Goal: Navigation & Orientation: Find specific page/section

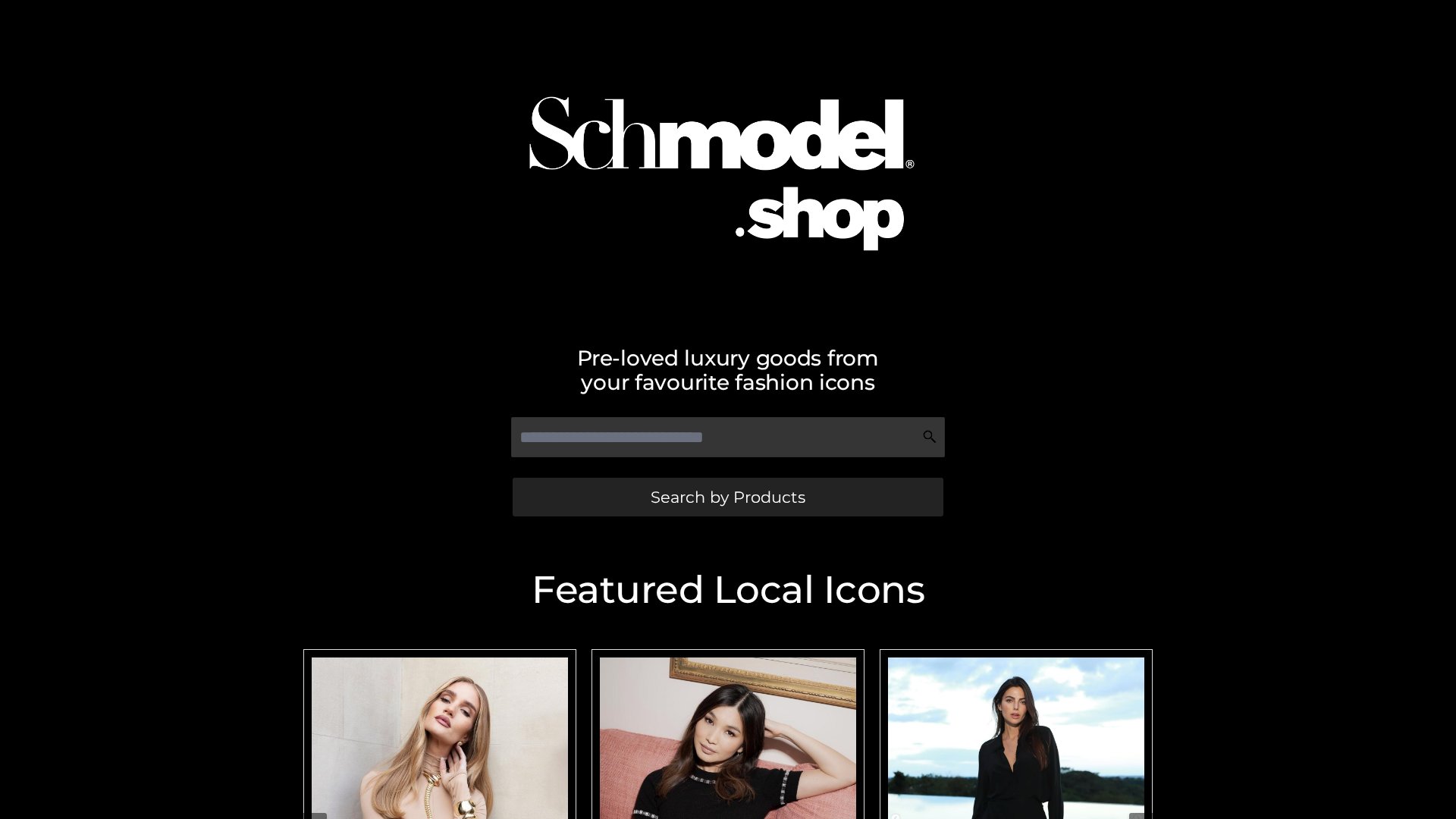
click at [728, 497] on span "Search by Products" at bounding box center [728, 497] width 154 height 16
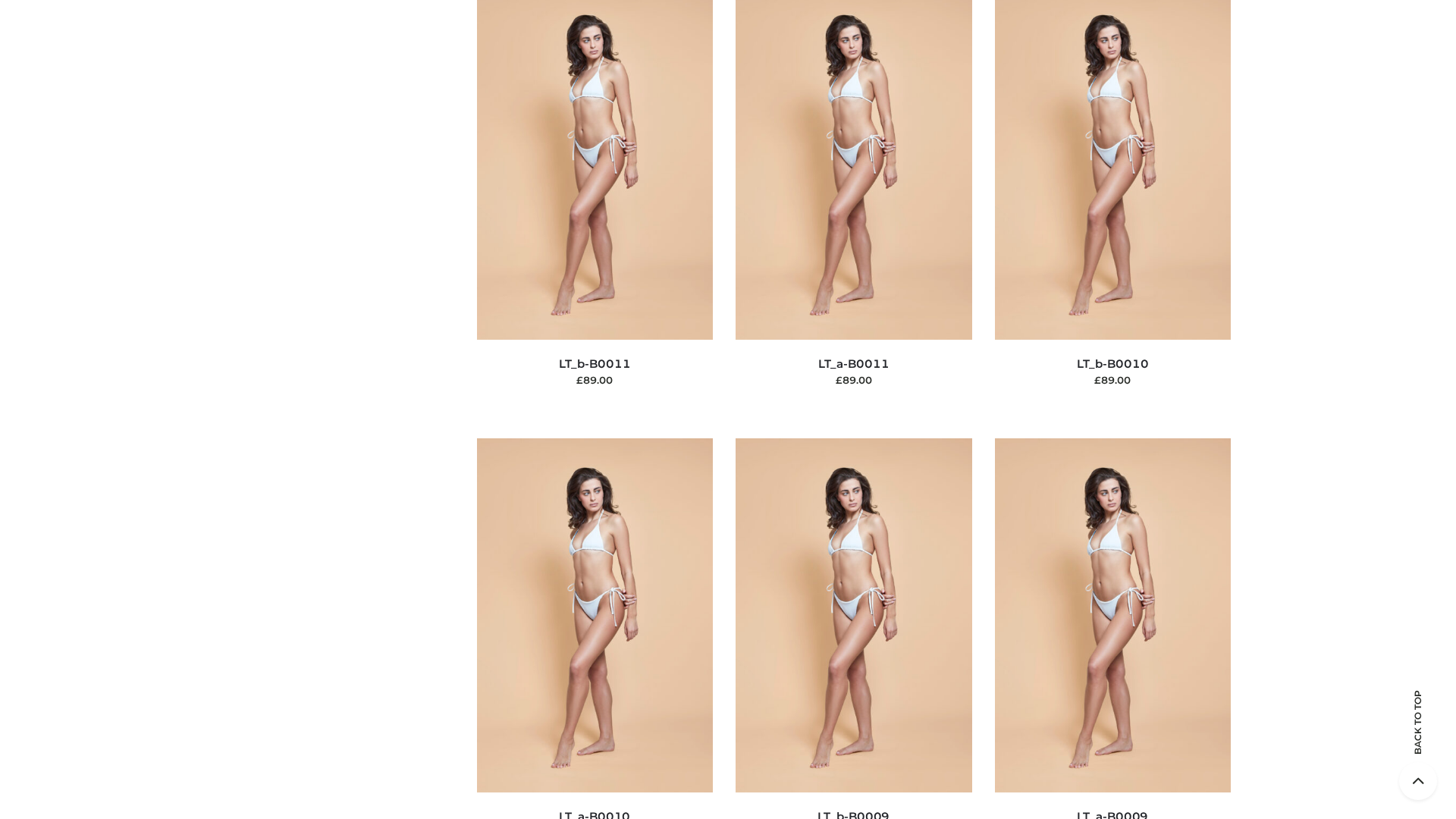
scroll to position [6814, 0]
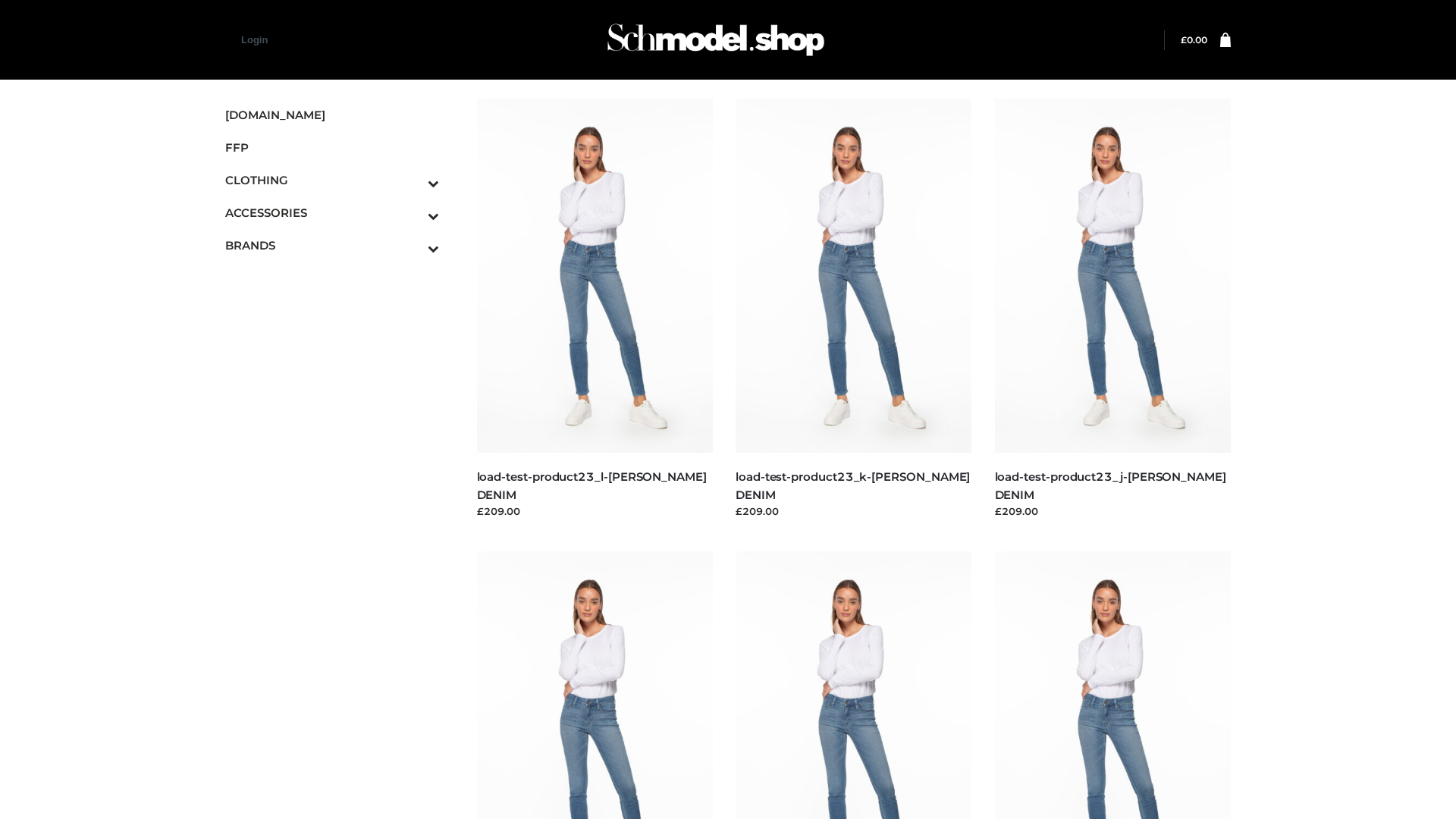
scroll to position [1331, 0]
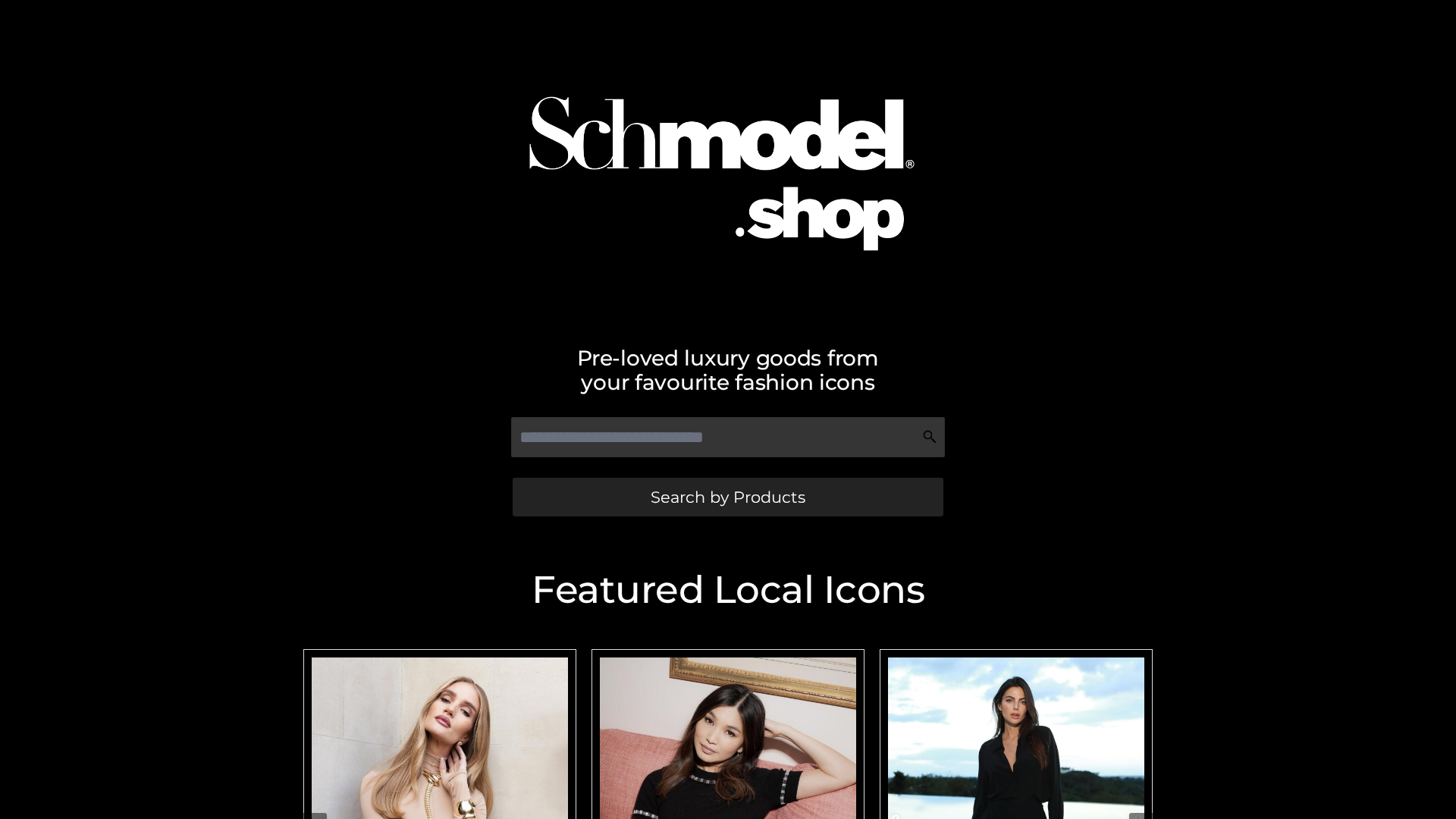
click at [728, 497] on span "Search by Products" at bounding box center [728, 497] width 154 height 16
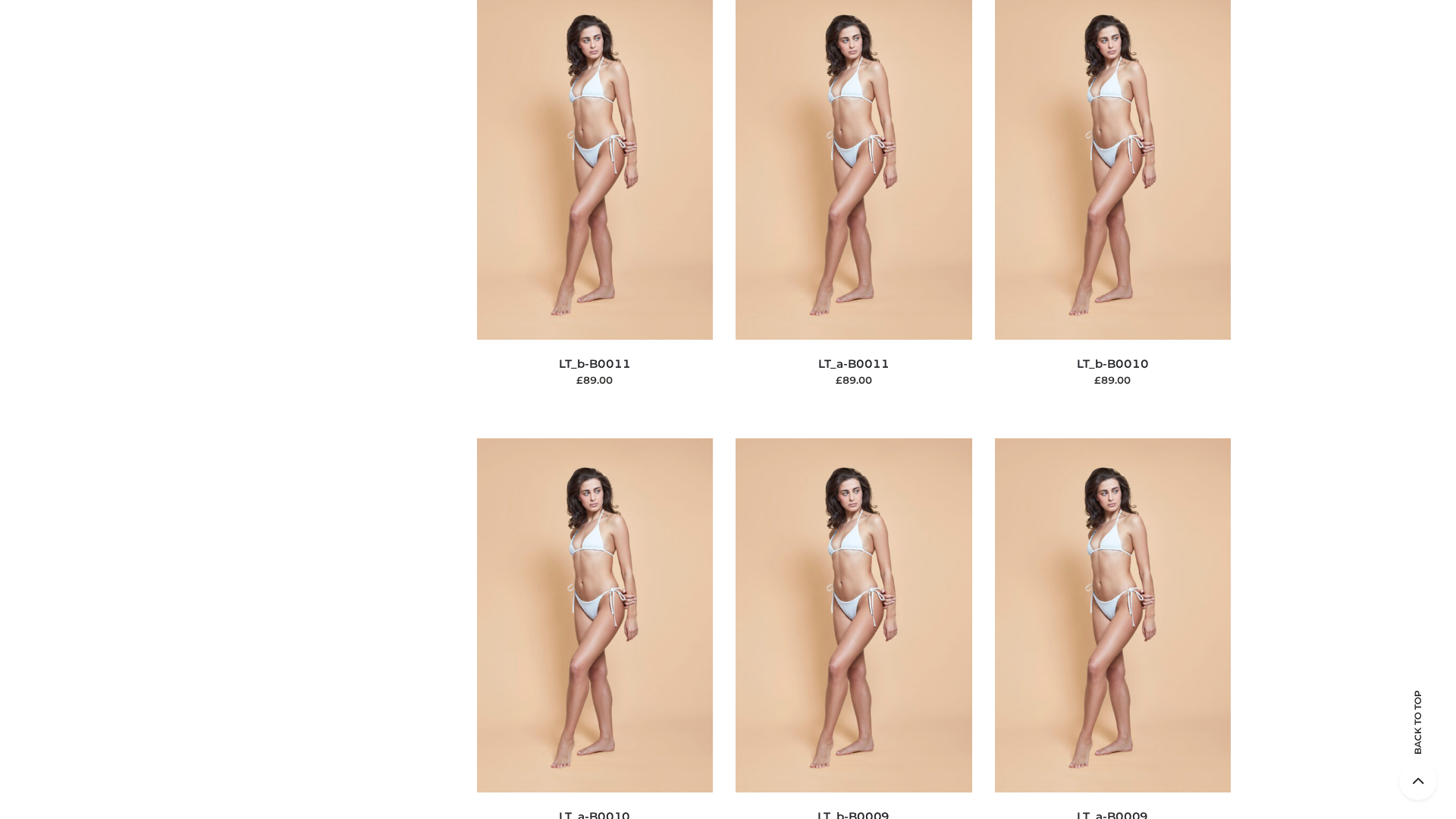
scroll to position [6814, 0]
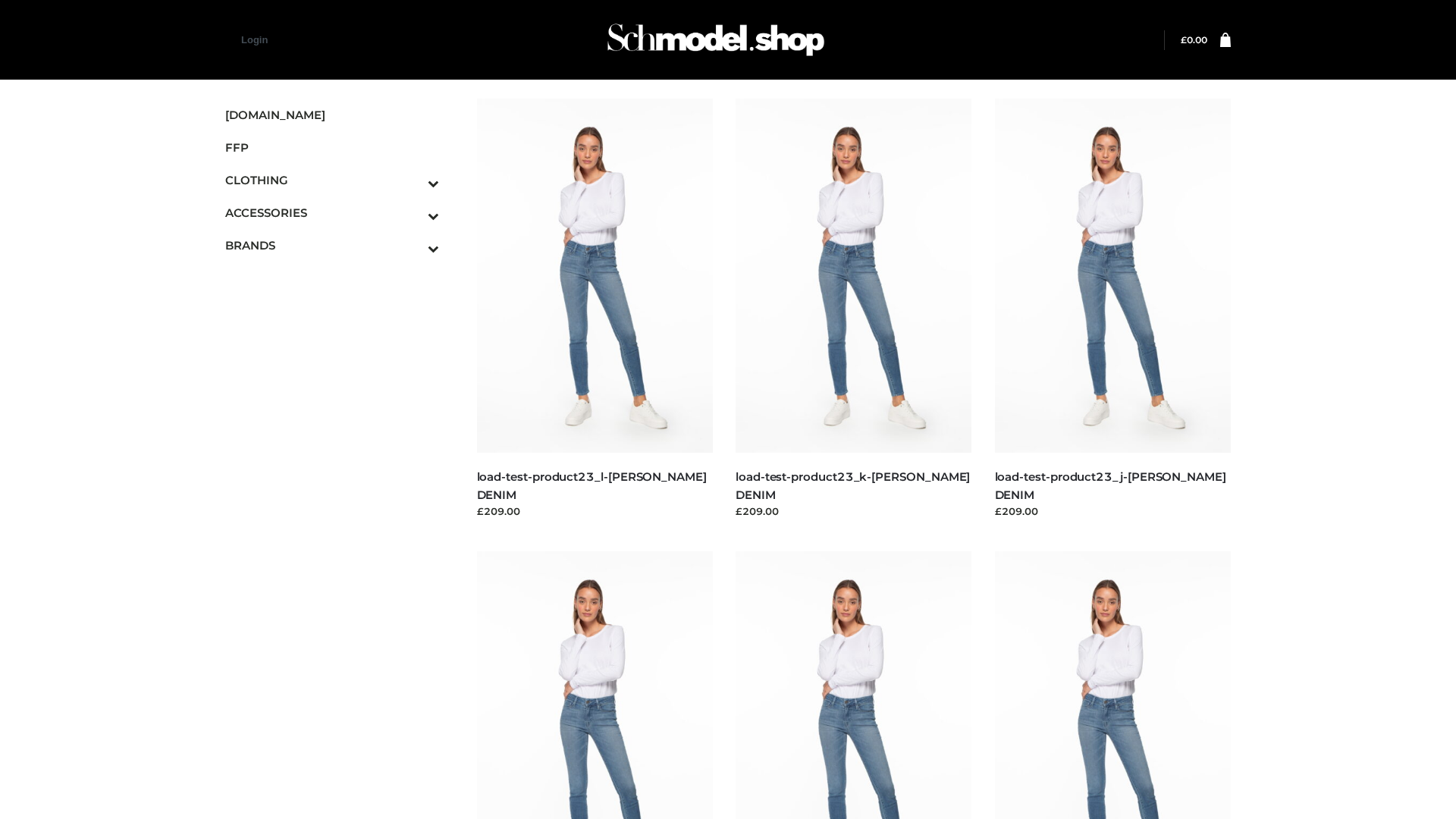
scroll to position [1331, 0]
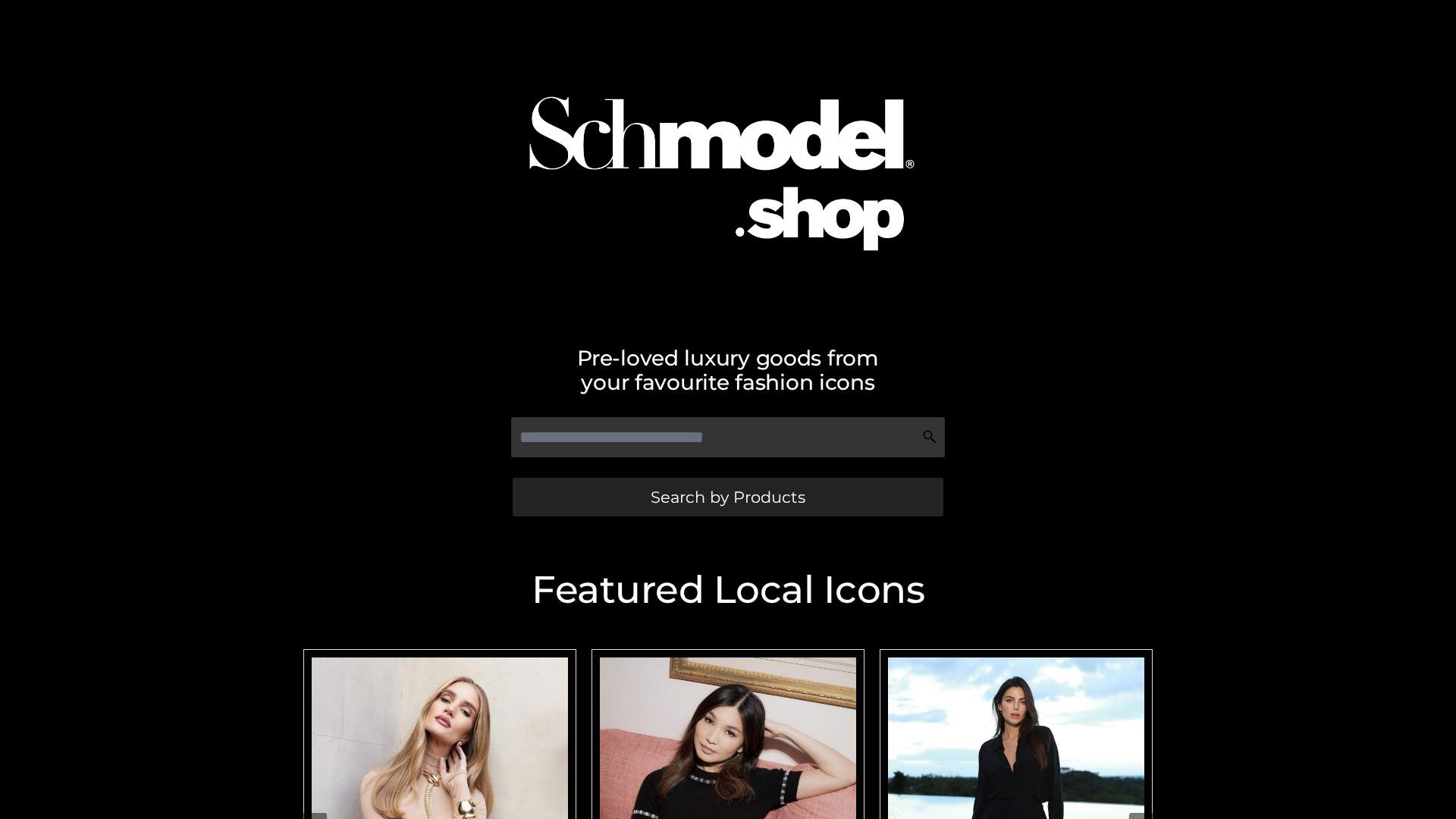
click at [728, 497] on span "Search by Products" at bounding box center [728, 497] width 154 height 16
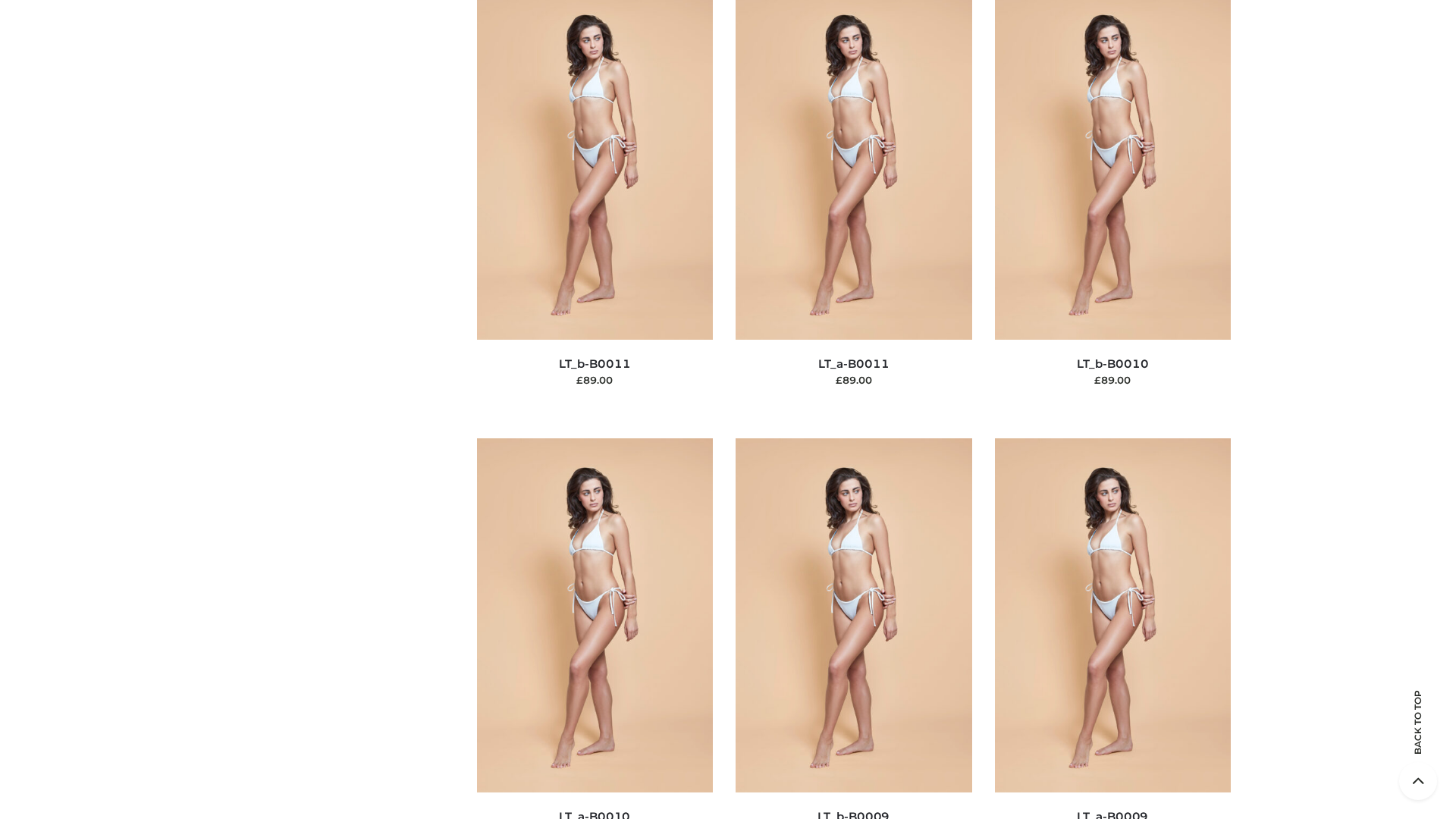
scroll to position [6814, 0]
